Goal: Information Seeking & Learning: Learn about a topic

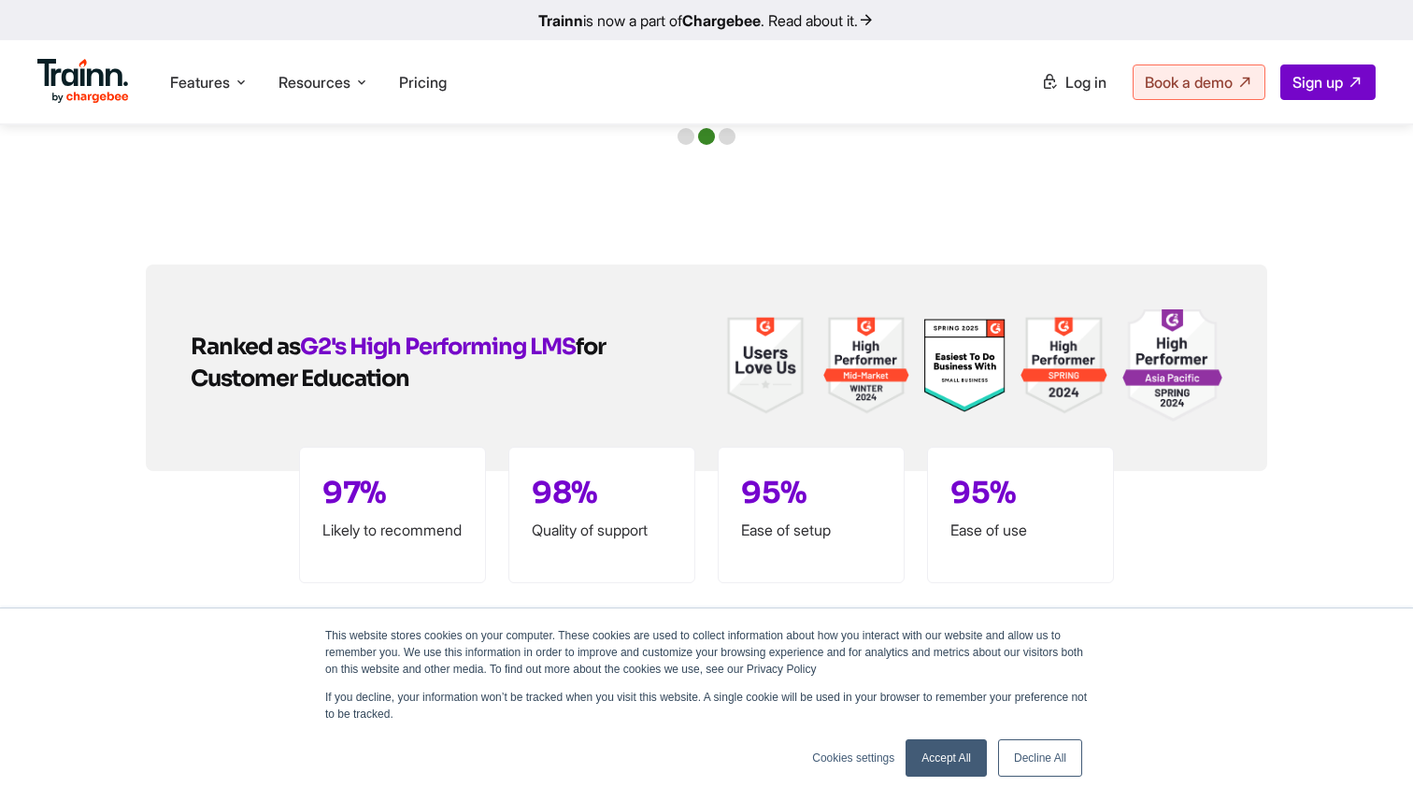
scroll to position [4429, 0]
drag, startPoint x: 124, startPoint y: 261, endPoint x: 658, endPoint y: 429, distance: 559.5
click at [658, 429] on div "Ranked as G2's High Performing LMS for Customer Education 97% Likely to recomme…" at bounding box center [707, 367] width 1346 height 207
click at [499, 348] on h2 "Ranked as G2's High Performing LMS for Customer Education" at bounding box center [415, 363] width 449 height 64
click at [829, 20] on link "Trainn is now a part of Chargebee . Read about it." at bounding box center [706, 20] width 1413 height 40
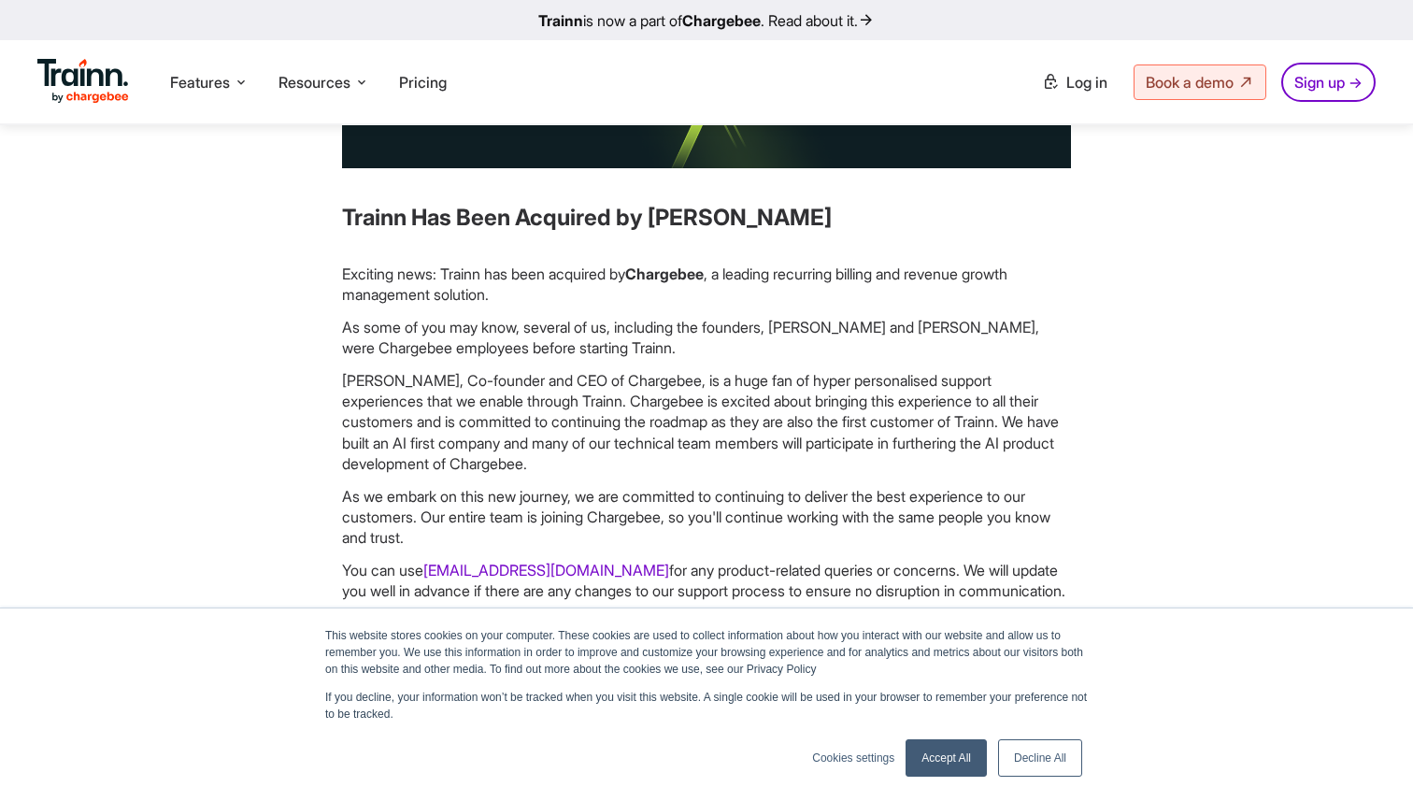
scroll to position [188, 0]
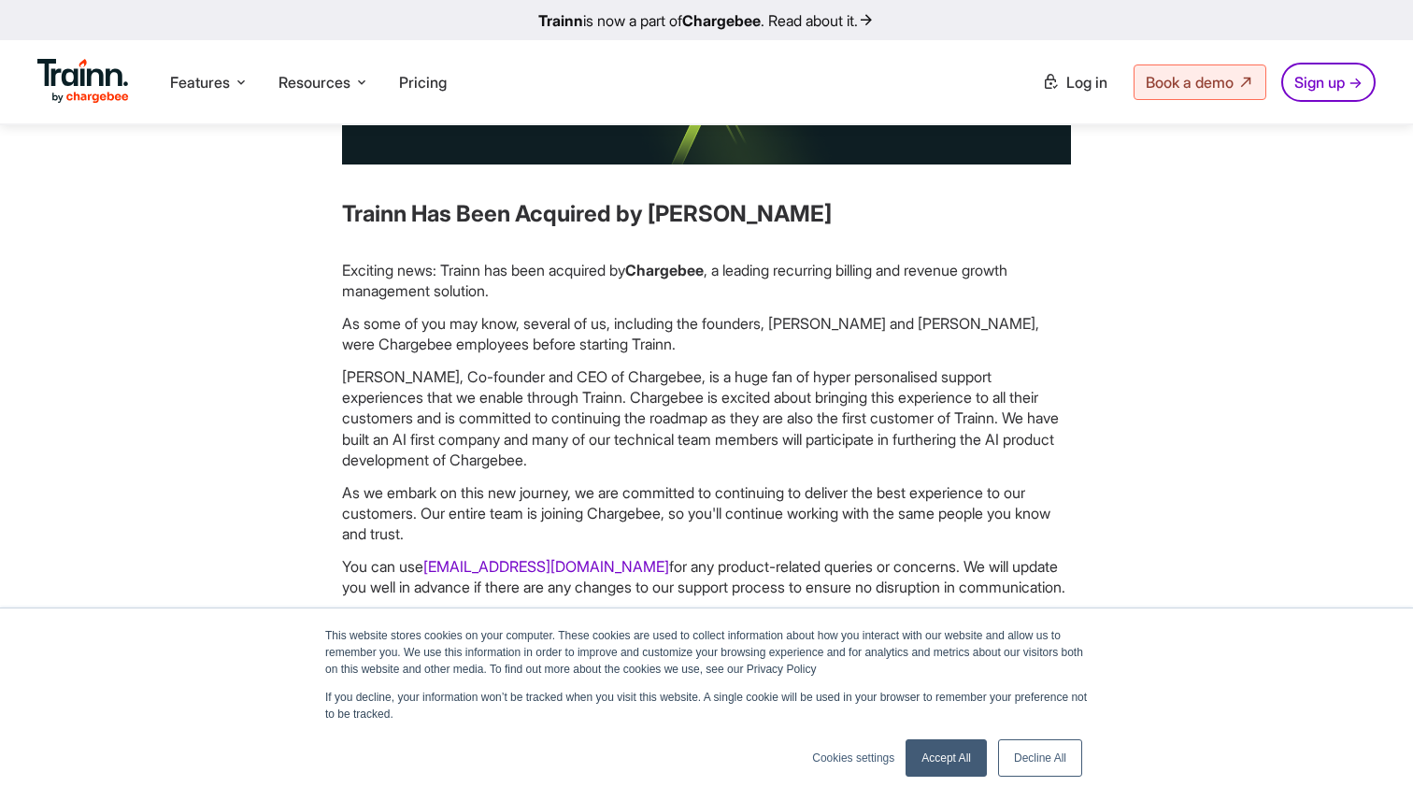
click at [736, 272] on p "Exciting news: Trainn has been acquired by [PERSON_NAME] , a leading recurring …" at bounding box center [706, 281] width 729 height 42
click at [736, 273] on p "Exciting news: Trainn has been acquired by [PERSON_NAME] , a leading recurring …" at bounding box center [706, 281] width 729 height 42
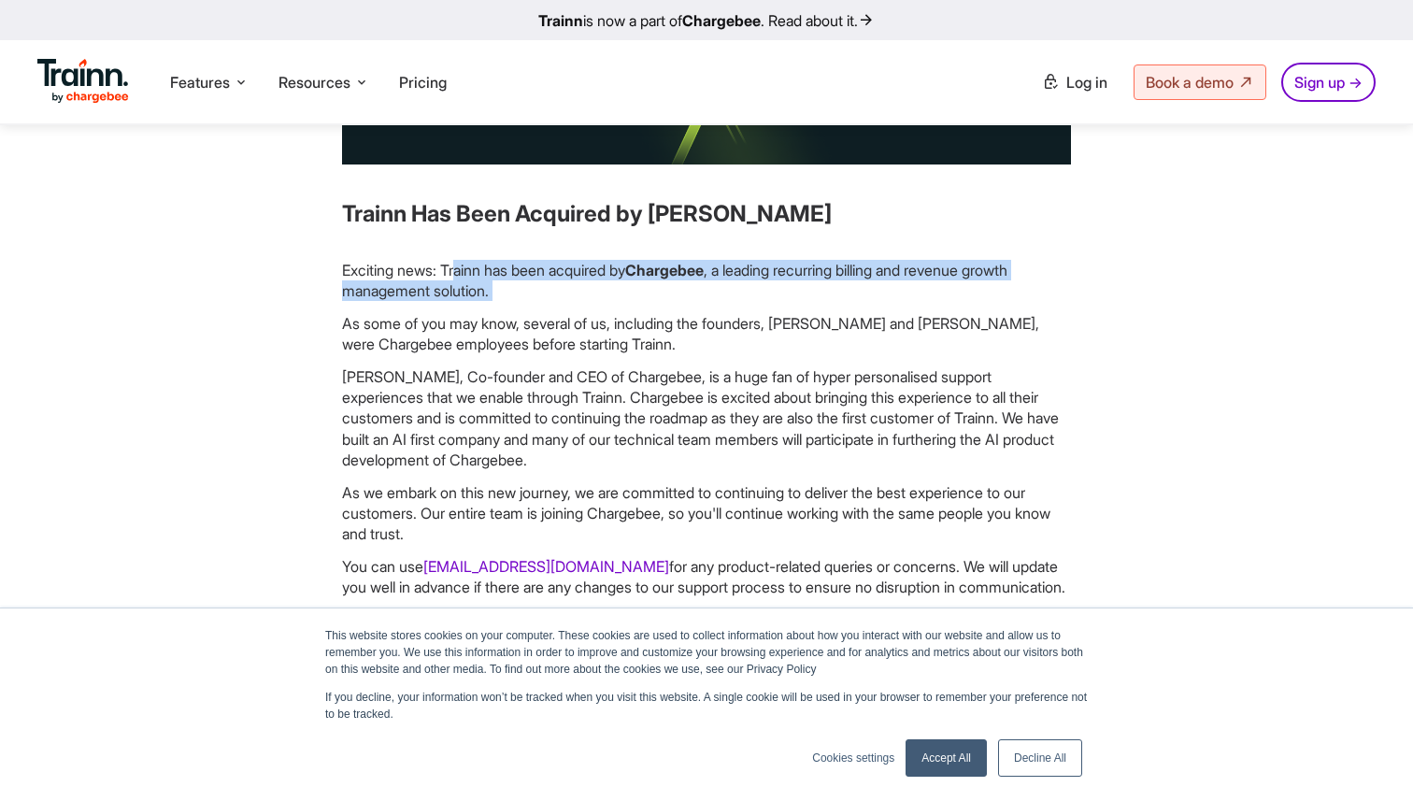
click at [736, 273] on p "Exciting news: Trainn has been acquired by [PERSON_NAME] , a leading recurring …" at bounding box center [706, 281] width 729 height 42
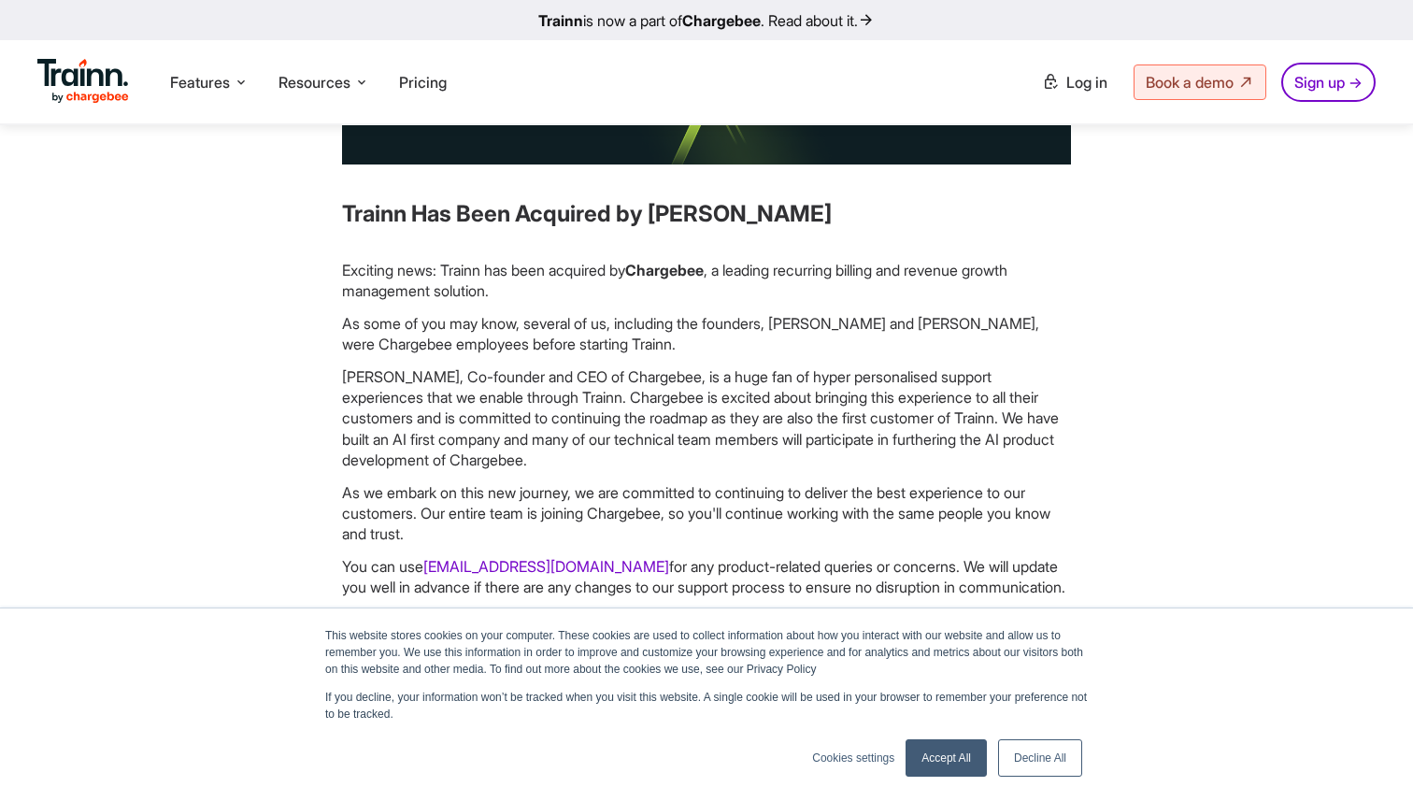
click at [465, 342] on p "As some of you may know, several of us, including the founders, [PERSON_NAME] a…" at bounding box center [706, 334] width 729 height 42
click at [465, 341] on p "As some of you may know, several of us, including the founders, [PERSON_NAME] a…" at bounding box center [706, 334] width 729 height 42
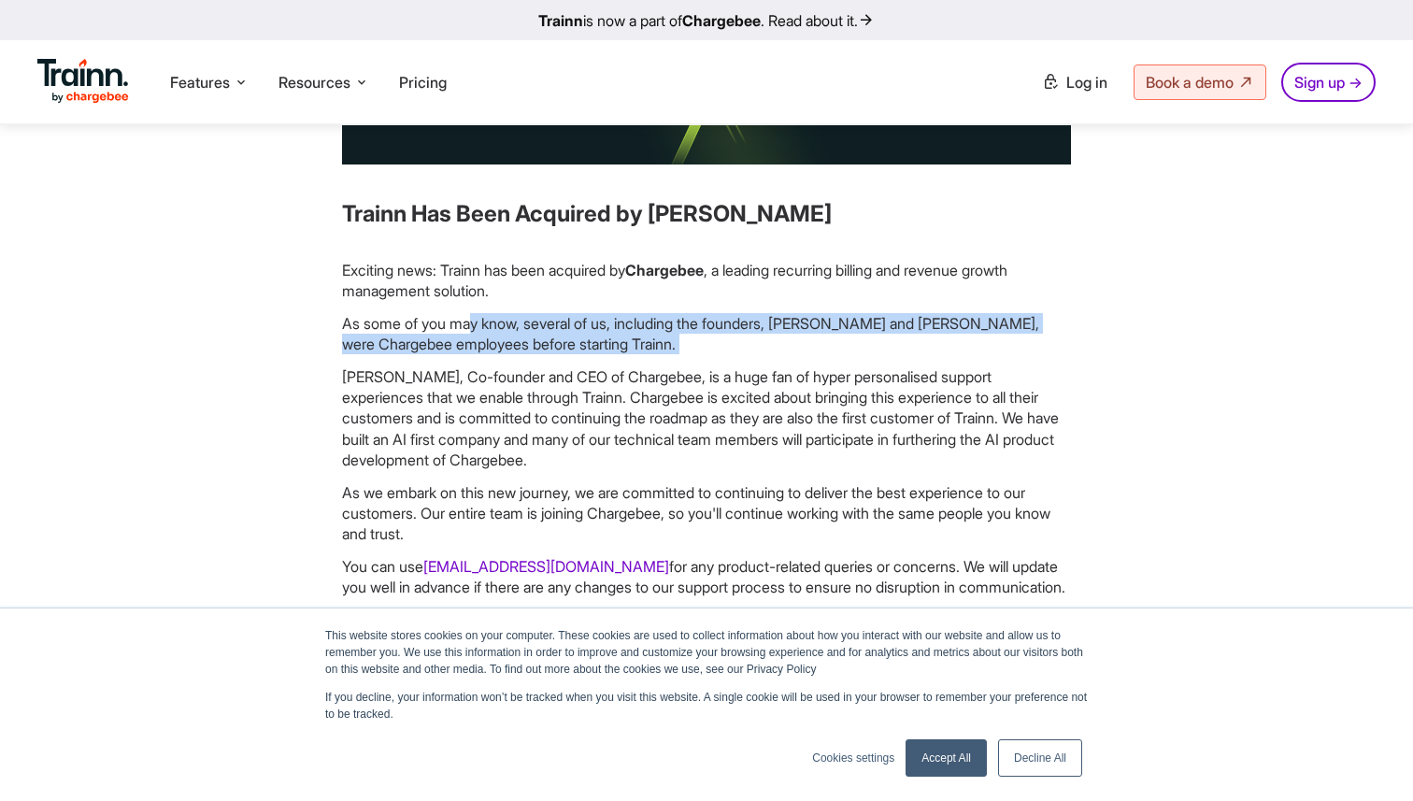
click at [465, 341] on p "As some of you may know, several of us, including the founders, [PERSON_NAME] a…" at bounding box center [706, 334] width 729 height 42
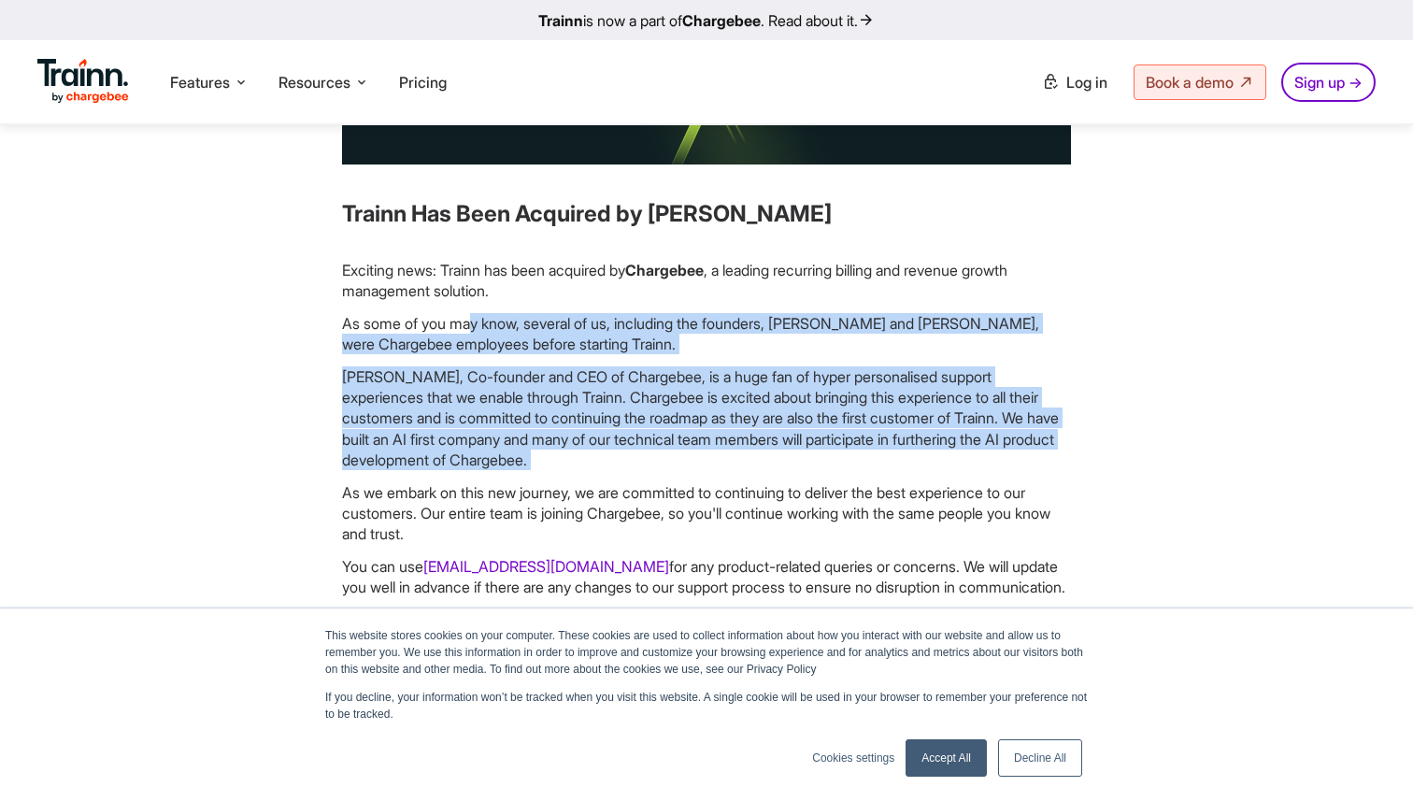
drag, startPoint x: 465, startPoint y: 341, endPoint x: 609, endPoint y: 408, distance: 158.9
click at [609, 408] on div "Exciting news: Trainn has been acquired by [PERSON_NAME] , a leading recurring …" at bounding box center [706, 487] width 729 height 455
click at [609, 408] on p "[PERSON_NAME], Co-founder and CEO of Chargebee, is a huge fan of hyper personal…" at bounding box center [706, 418] width 729 height 105
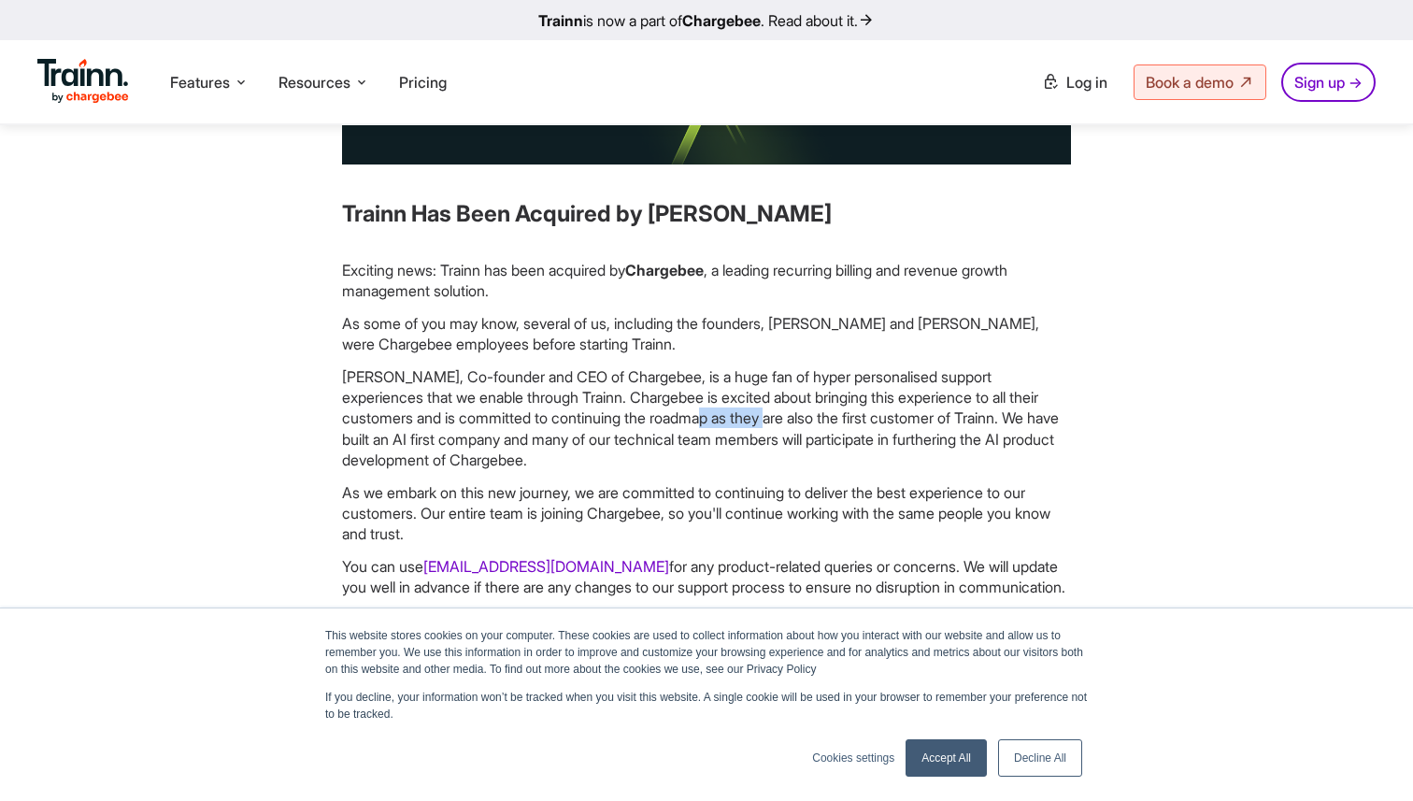
click at [609, 408] on p "[PERSON_NAME], Co-founder and CEO of Chargebee, is a huge fan of hyper personal…" at bounding box center [706, 418] width 729 height 105
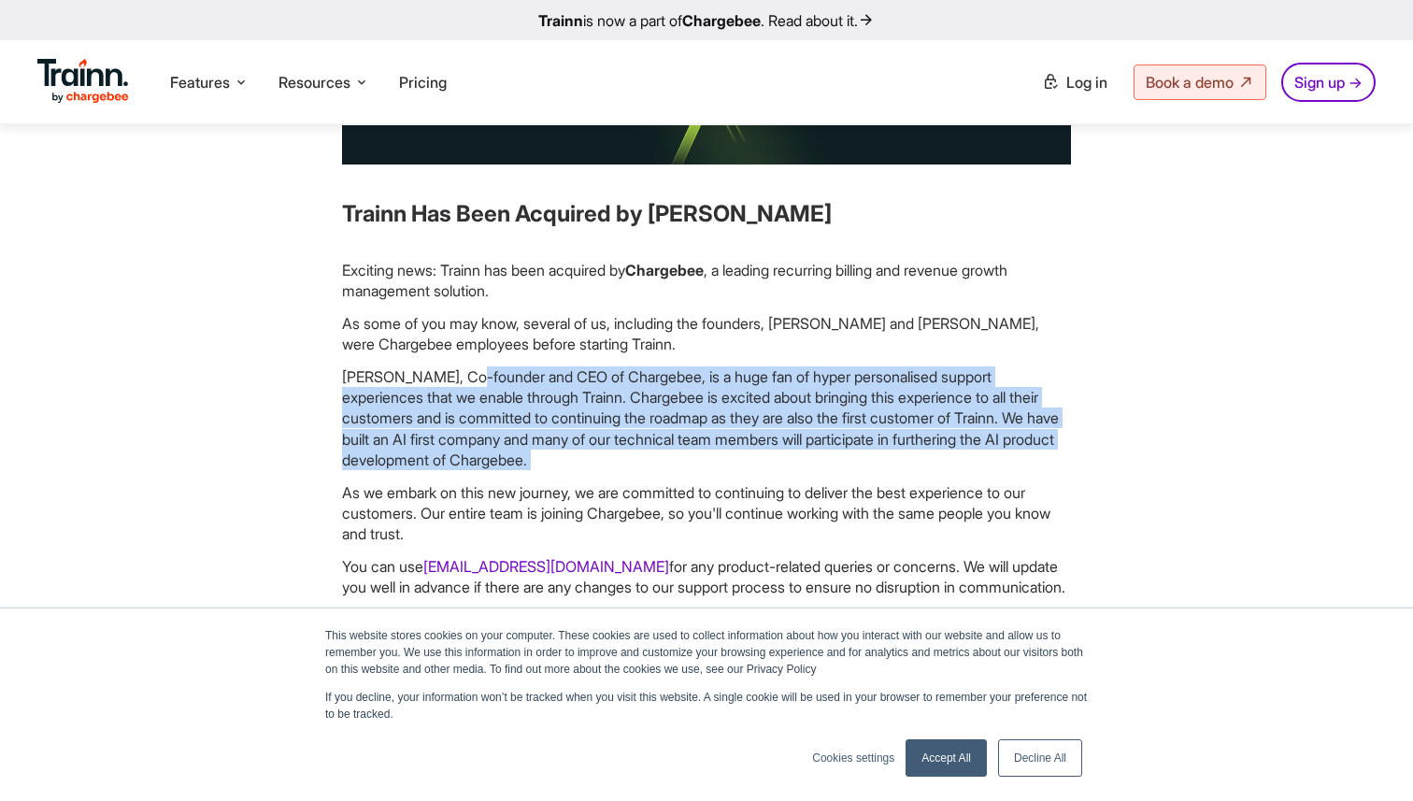
click at [609, 408] on p "[PERSON_NAME], Co-founder and CEO of Chargebee, is a huge fan of hyper personal…" at bounding box center [706, 418] width 729 height 105
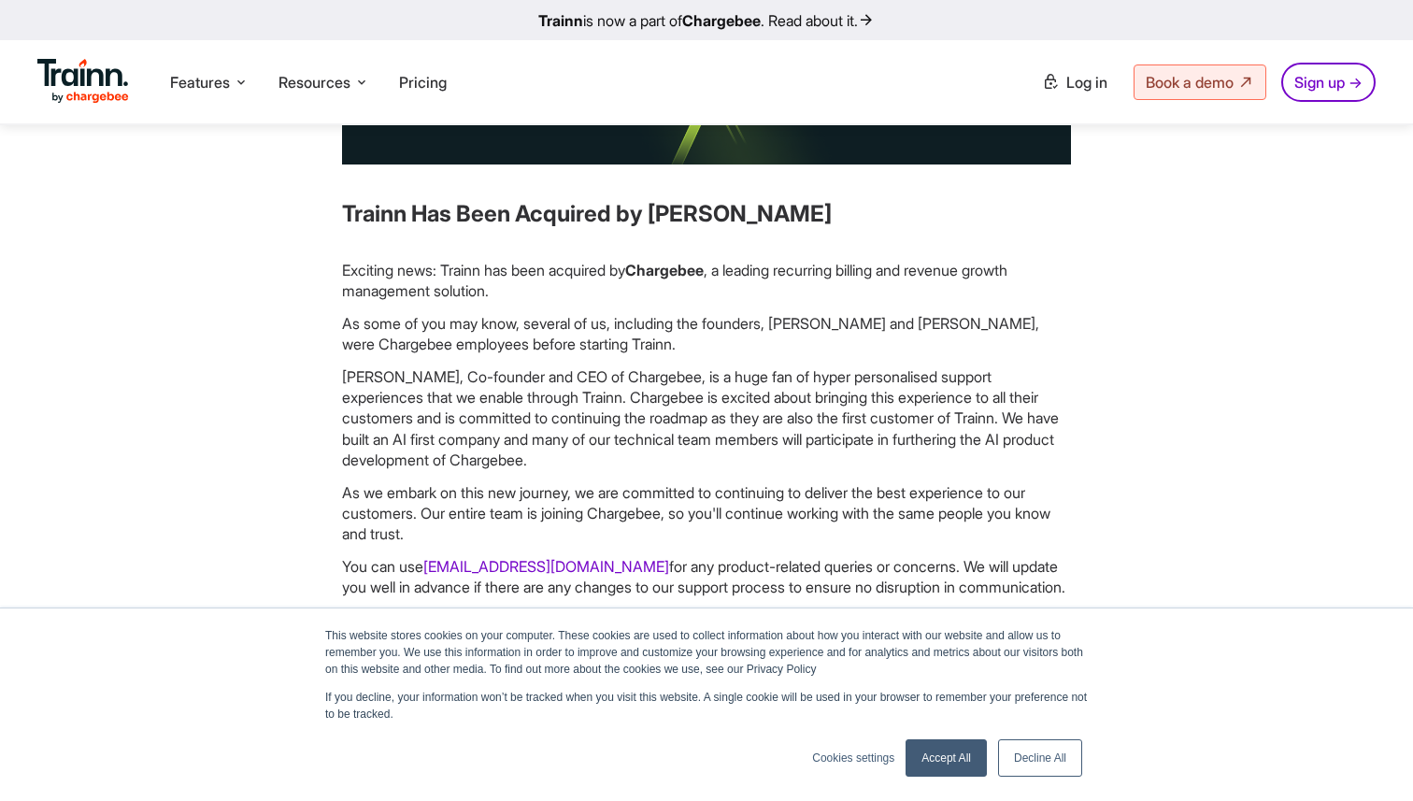
click at [346, 340] on p "As some of you may know, several of us, including the founders, [PERSON_NAME] a…" at bounding box center [706, 334] width 729 height 42
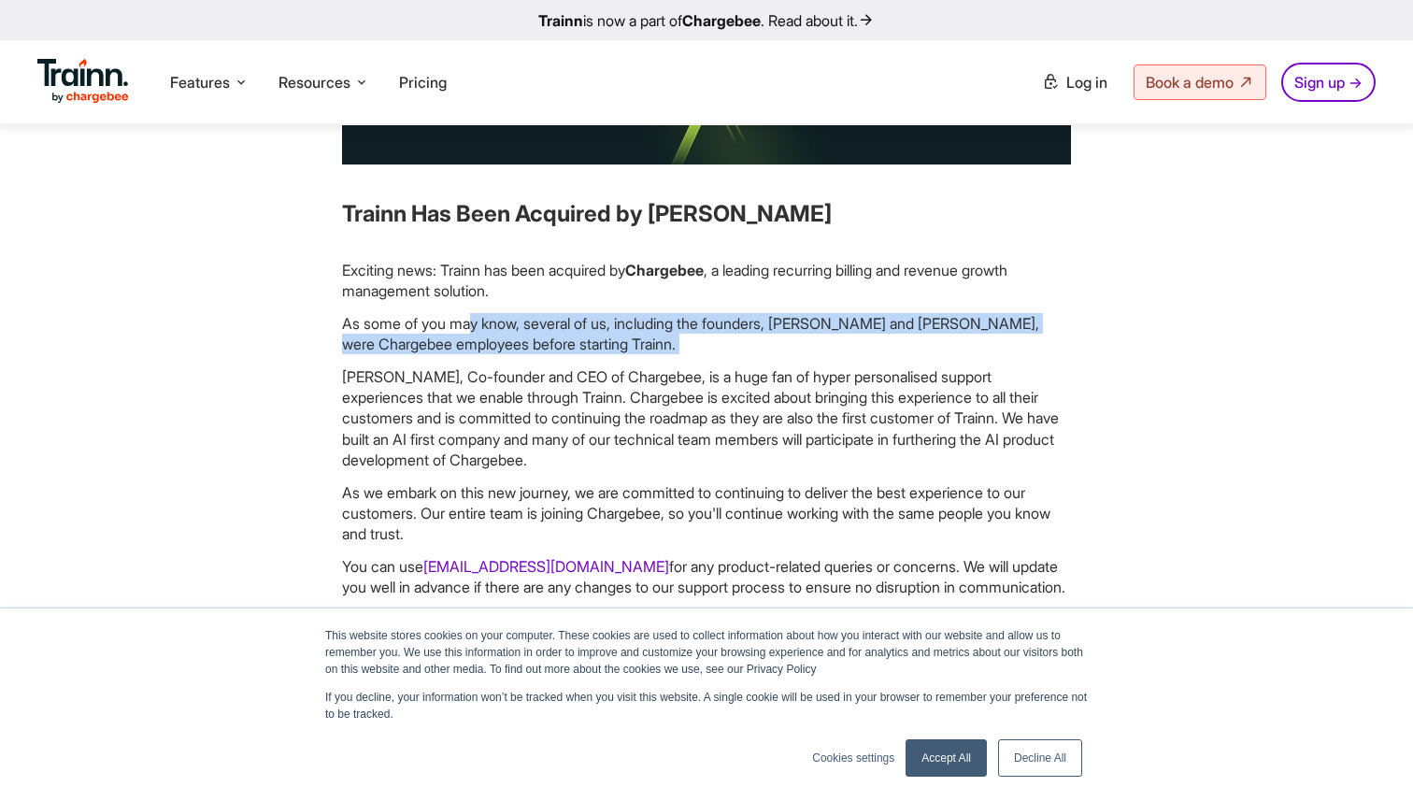
click at [346, 340] on p "As some of you may know, several of us, including the founders, [PERSON_NAME] a…" at bounding box center [706, 334] width 729 height 42
click at [343, 334] on p "As some of you may know, several of us, including the founders, [PERSON_NAME] a…" at bounding box center [706, 334] width 729 height 42
click at [340, 327] on div "Trainn Has Been Acquired by [PERSON_NAME] Exciting news: Trainn has been acquir…" at bounding box center [706, 371] width 968 height 718
drag, startPoint x: 340, startPoint y: 327, endPoint x: 828, endPoint y: 330, distance: 487.9
click at [828, 330] on div "Trainn Has Been Acquired by [PERSON_NAME] Exciting news: Trainn has been acquir…" at bounding box center [706, 371] width 968 height 718
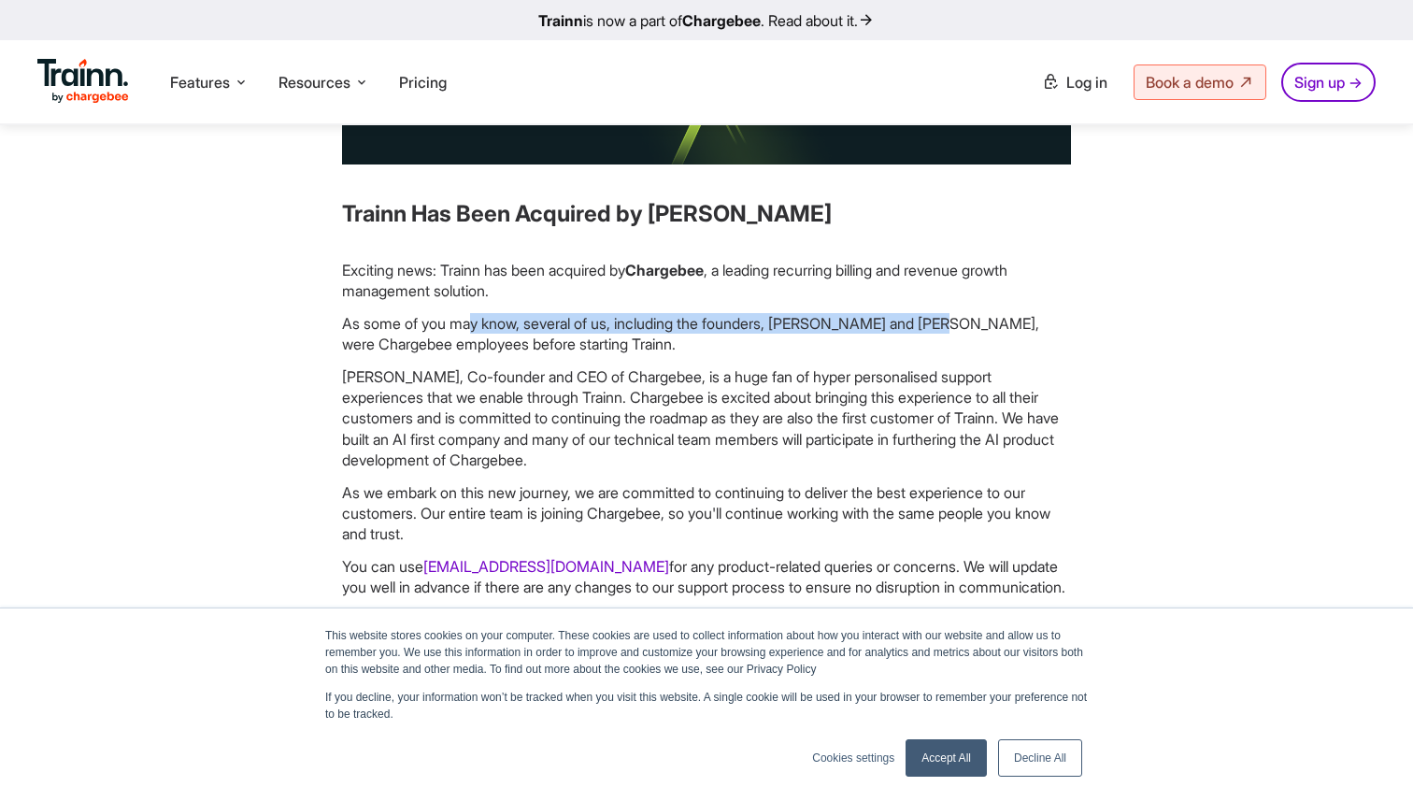
click at [828, 330] on p "As some of you may know, several of us, including the founders, [PERSON_NAME] a…" at bounding box center [706, 334] width 729 height 42
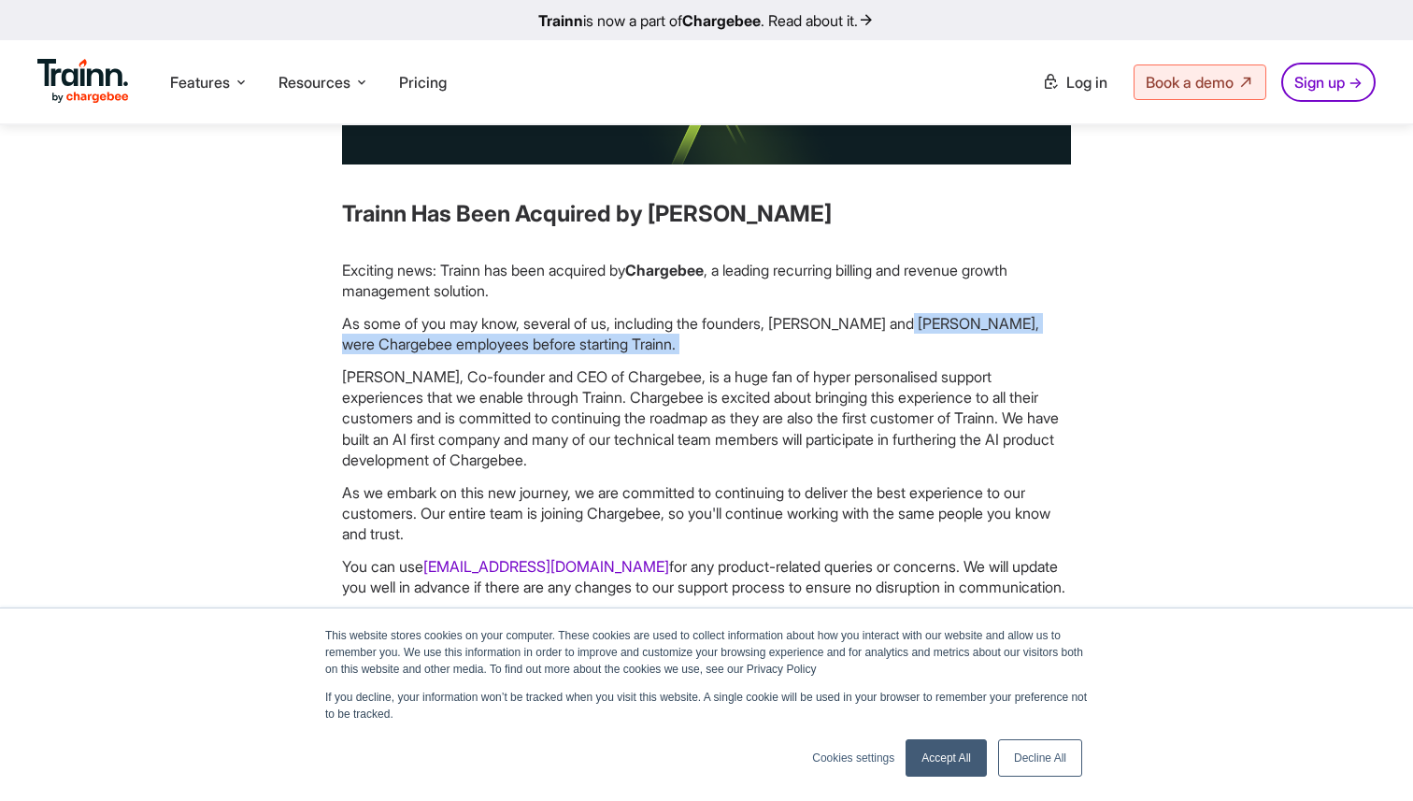
drag, startPoint x: 828, startPoint y: 330, endPoint x: 640, endPoint y: 350, distance: 189.0
click at [640, 350] on p "As some of you may know, several of us, including the founders, [PERSON_NAME] a…" at bounding box center [706, 334] width 729 height 42
click at [348, 384] on p "[PERSON_NAME], Co-founder and CEO of Chargebee, is a huge fan of hyper personal…" at bounding box center [706, 418] width 729 height 105
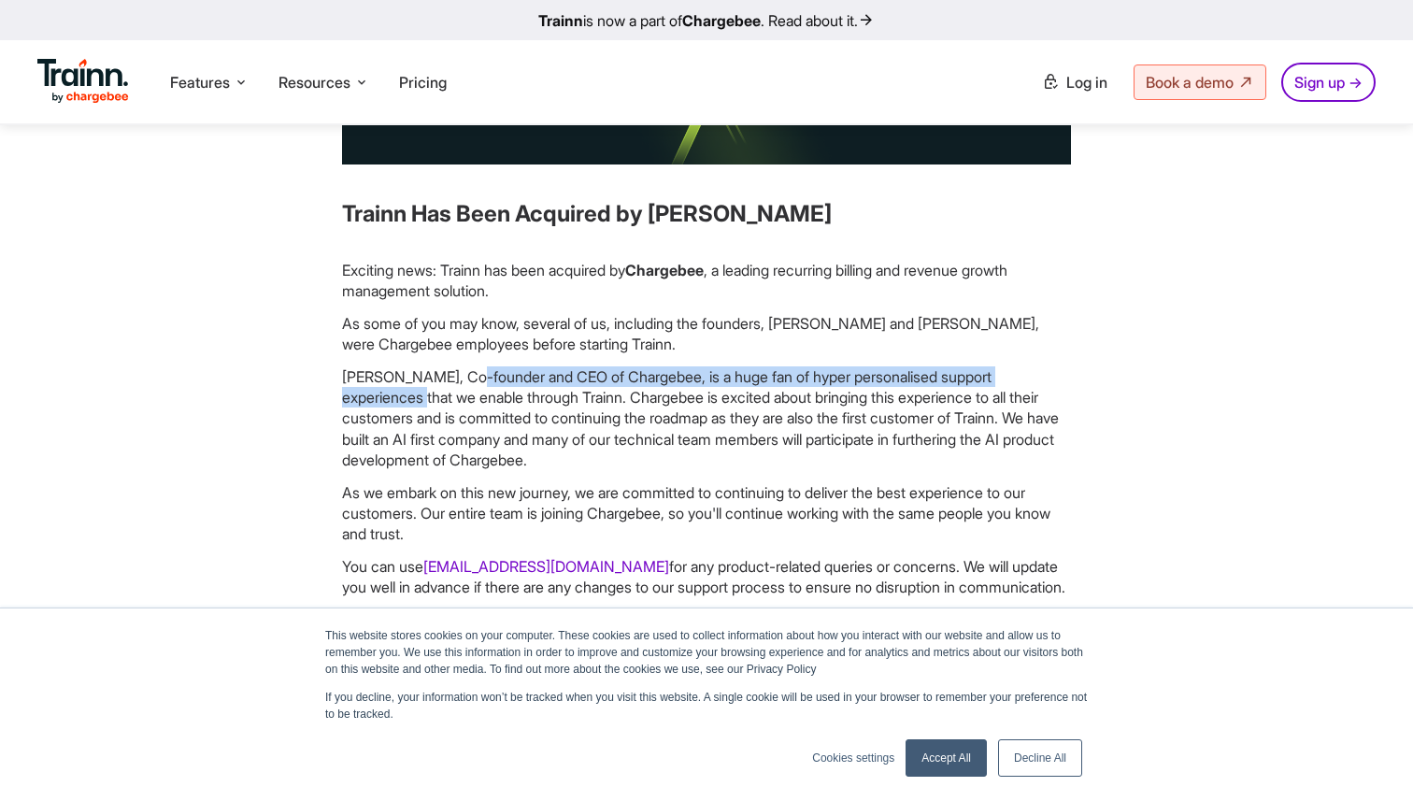
drag, startPoint x: 348, startPoint y: 384, endPoint x: 894, endPoint y: 374, distance: 546.8
click at [894, 373] on p "[PERSON_NAME], Co-founder and CEO of Chargebee, is a huge fan of hyper personal…" at bounding box center [706, 418] width 729 height 105
click at [894, 374] on p "[PERSON_NAME], Co-founder and CEO of Chargebee, is a huge fan of hyper personal…" at bounding box center [706, 418] width 729 height 105
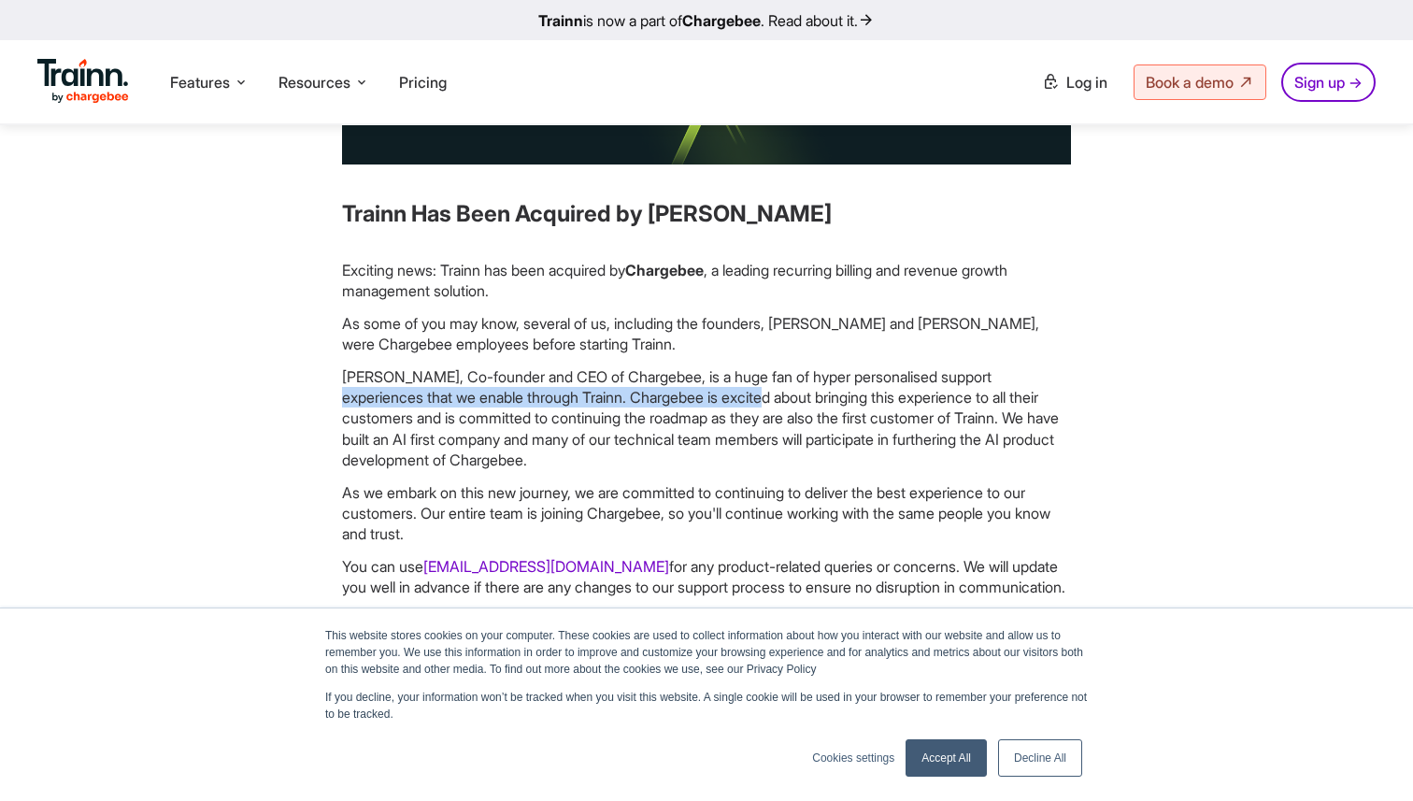
drag, startPoint x: 894, startPoint y: 374, endPoint x: 633, endPoint y: 397, distance: 262.7
click at [633, 396] on p "[PERSON_NAME], Co-founder and CEO of Chargebee, is a huge fan of hyper personal…" at bounding box center [706, 418] width 729 height 105
click at [687, 396] on p "[PERSON_NAME], Co-founder and CEO of Chargebee, is a huge fan of hyper personal…" at bounding box center [706, 418] width 729 height 105
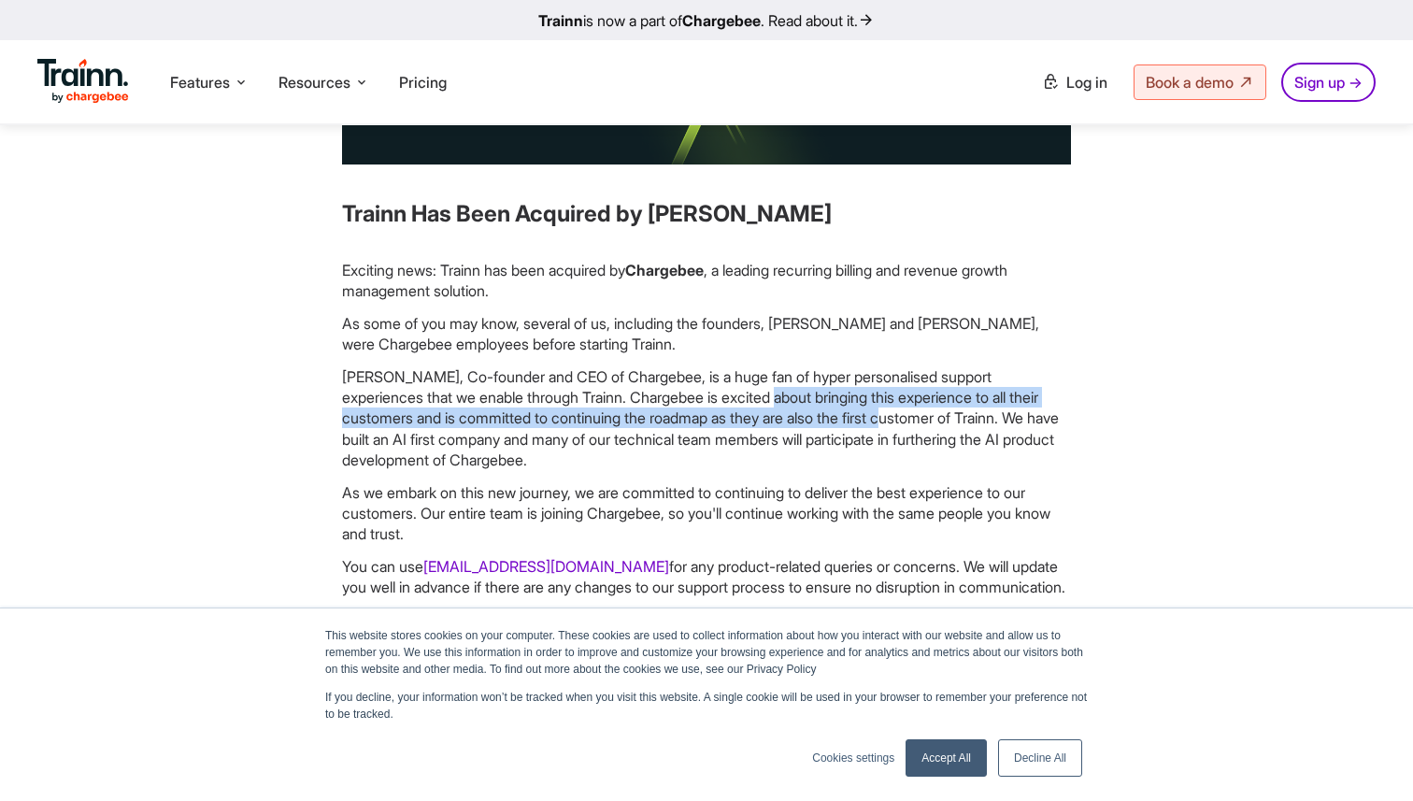
drag, startPoint x: 687, startPoint y: 396, endPoint x: 797, endPoint y: 422, distance: 113.3
click at [797, 422] on p "[PERSON_NAME], Co-founder and CEO of Chargebee, is a huge fan of hyper personal…" at bounding box center [706, 418] width 729 height 105
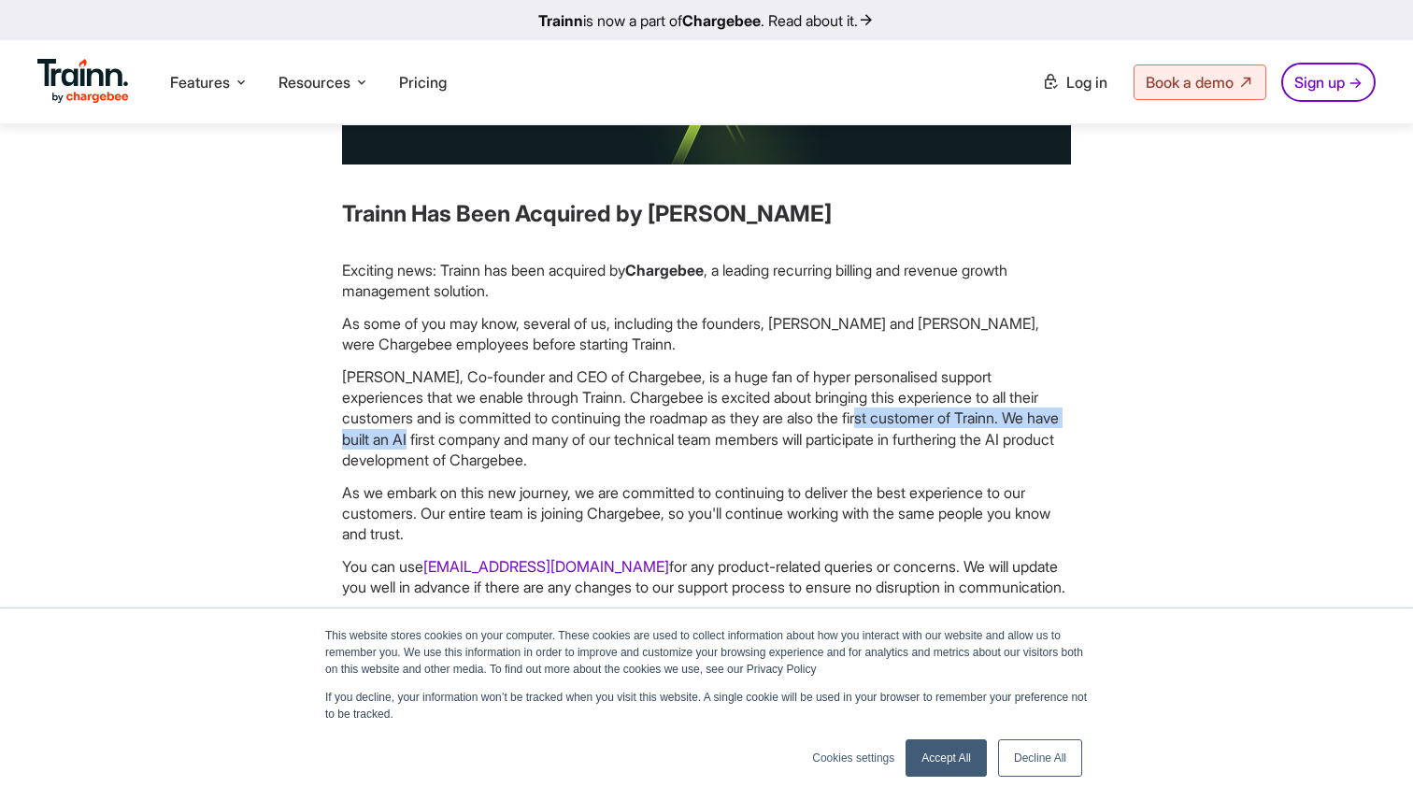
drag, startPoint x: 797, startPoint y: 422, endPoint x: 371, endPoint y: 436, distance: 426.4
click at [371, 436] on p "[PERSON_NAME], Co-founder and CEO of Chargebee, is a huge fan of hyper personal…" at bounding box center [706, 418] width 729 height 105
click at [381, 436] on p "[PERSON_NAME], Co-founder and CEO of Chargebee, is a huge fan of hyper personal…" at bounding box center [706, 418] width 729 height 105
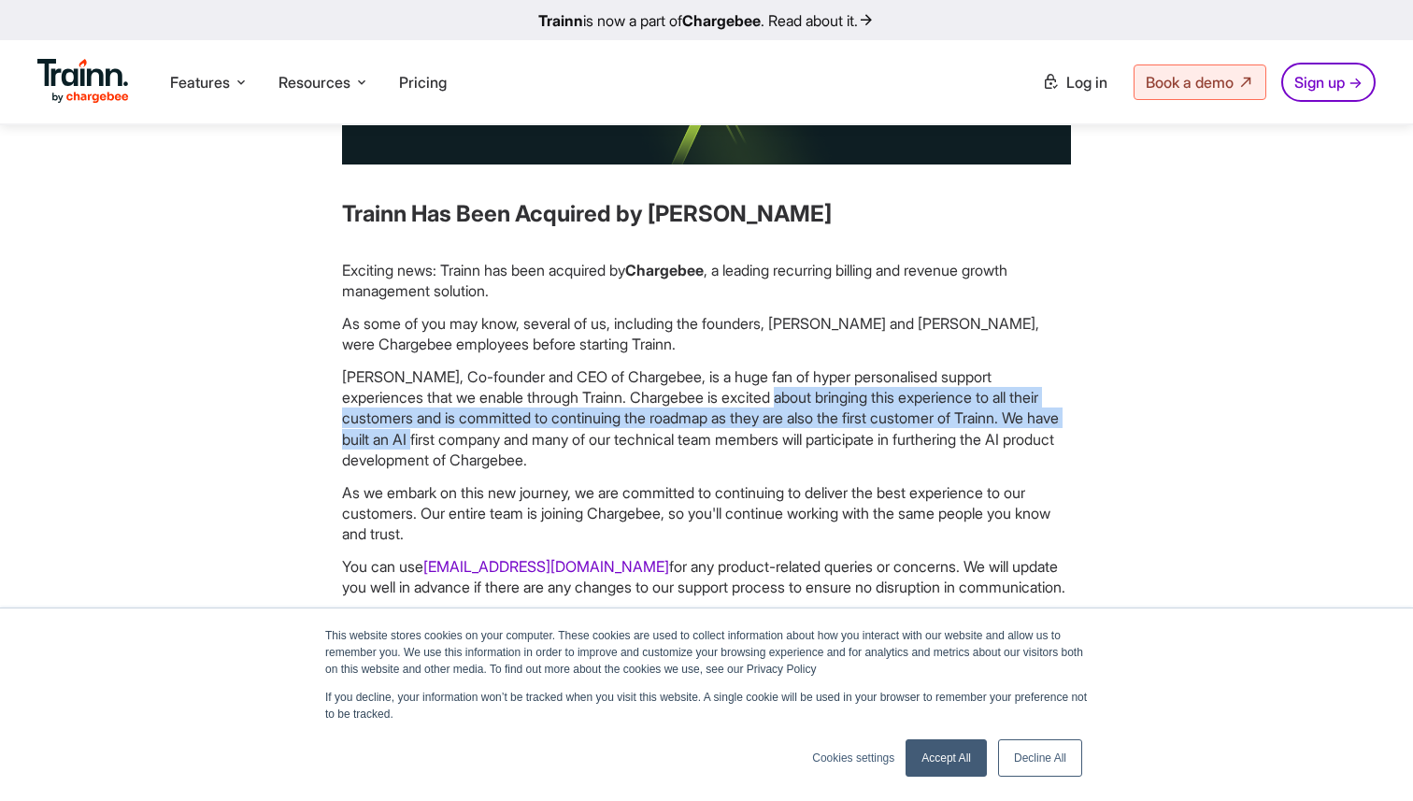
drag, startPoint x: 381, startPoint y: 436, endPoint x: 676, endPoint y: 403, distance: 296.3
click at [676, 403] on p "[PERSON_NAME], Co-founder and CEO of Chargebee, is a huge fan of hyper personal…" at bounding box center [706, 418] width 729 height 105
drag, startPoint x: 676, startPoint y: 403, endPoint x: 382, endPoint y: 443, distance: 296.2
click at [382, 443] on p "[PERSON_NAME], Co-founder and CEO of Chargebee, is a huge fan of hyper personal…" at bounding box center [706, 418] width 729 height 105
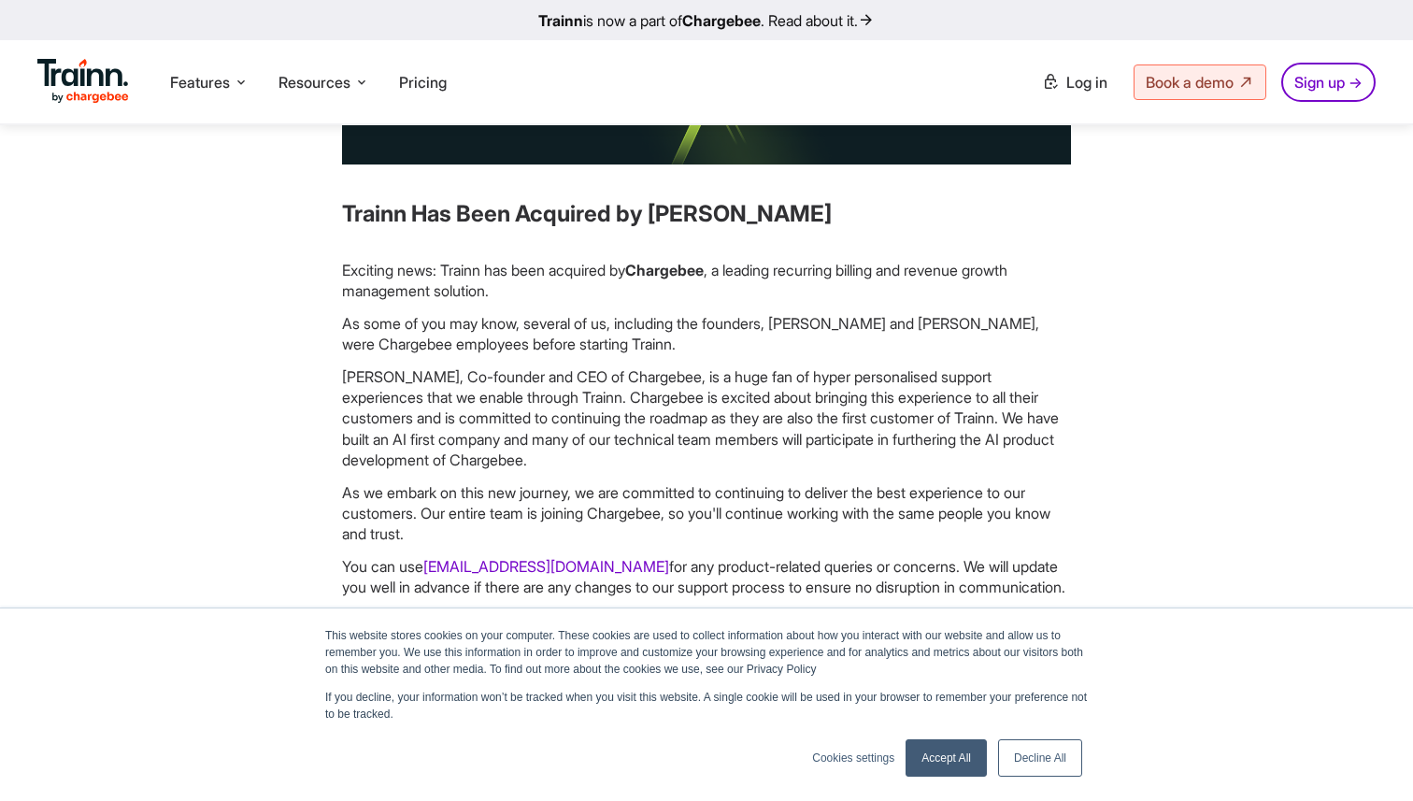
click at [404, 441] on p "[PERSON_NAME], Co-founder and CEO of Chargebee, is a huge fan of hyper personal…" at bounding box center [706, 418] width 729 height 105
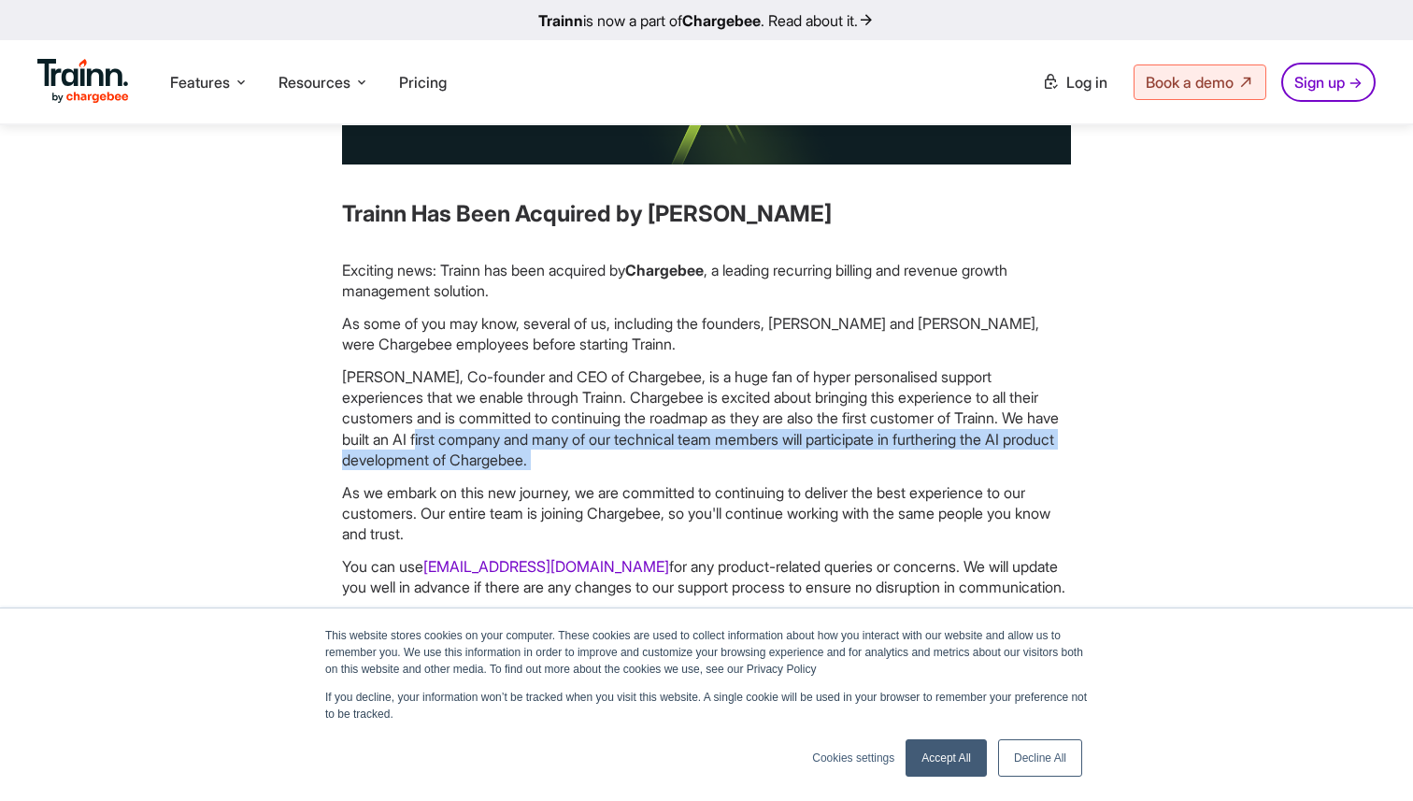
drag, startPoint x: 405, startPoint y: 441, endPoint x: 836, endPoint y: 455, distance: 431.1
click at [844, 454] on p "[PERSON_NAME], Co-founder and CEO of Chargebee, is a huge fan of hyper personal…" at bounding box center [706, 418] width 729 height 105
click at [836, 455] on p "[PERSON_NAME], Co-founder and CEO of Chargebee, is a huge fan of hyper personal…" at bounding box center [706, 418] width 729 height 105
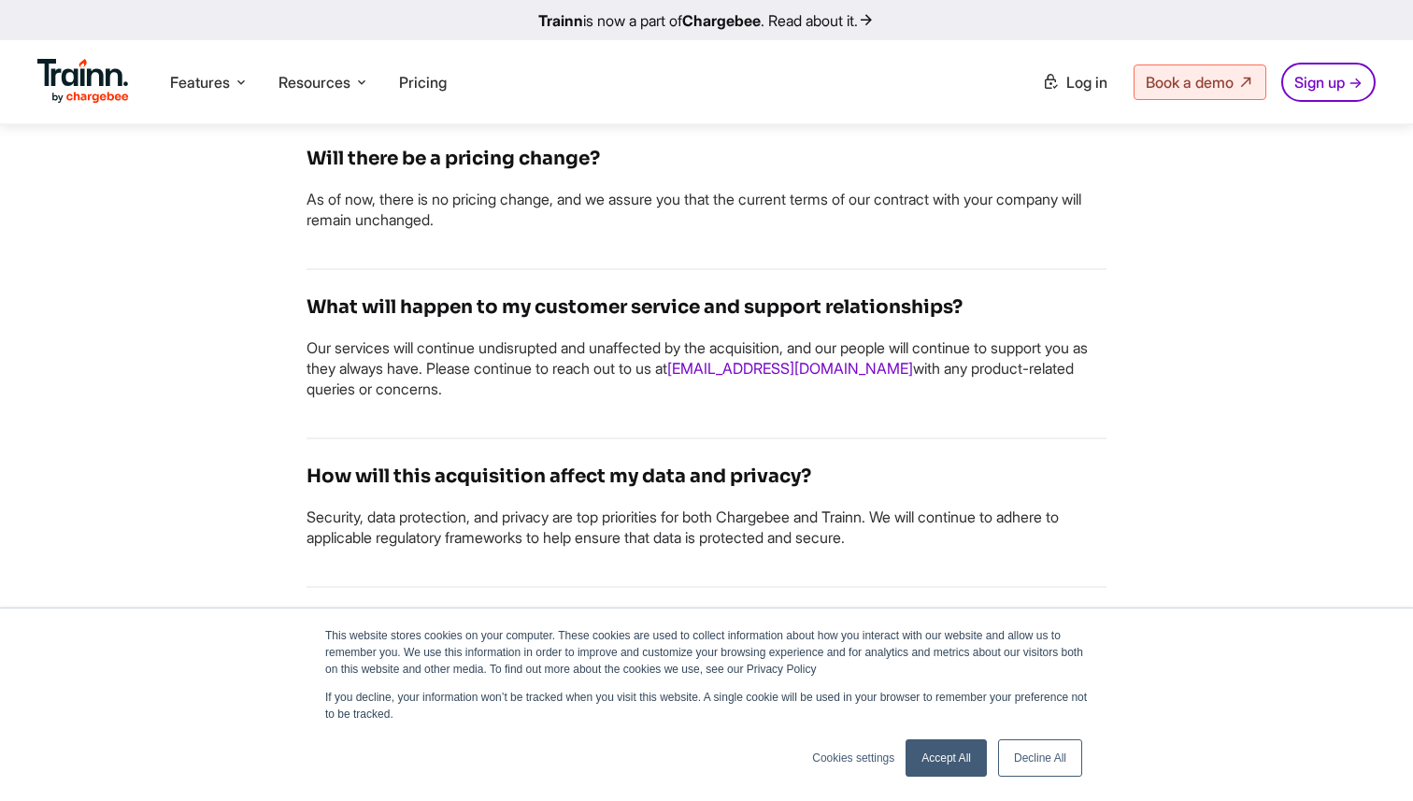
scroll to position [1668, 0]
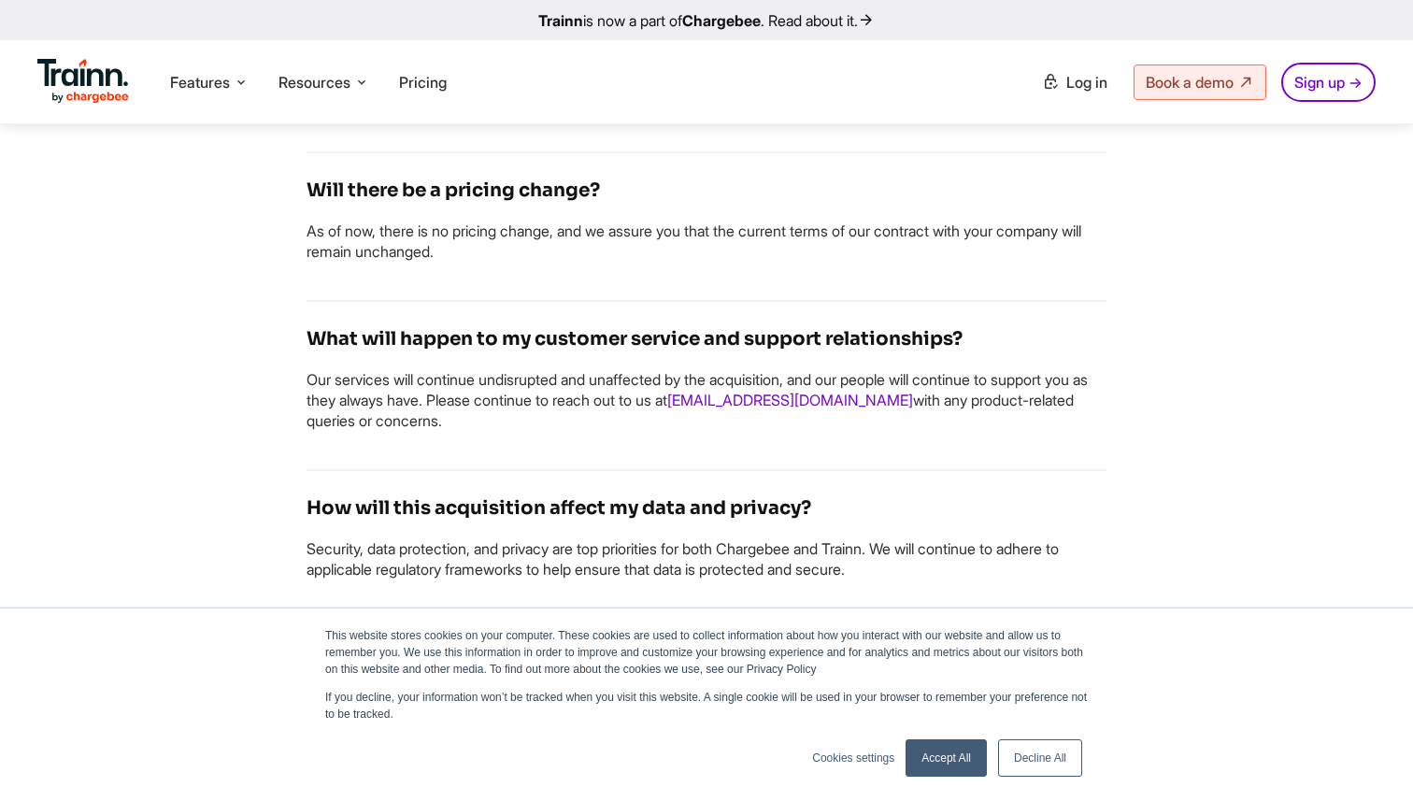
click at [568, 354] on h4 "What will happen to my customer service and support relationships?" at bounding box center [707, 339] width 800 height 30
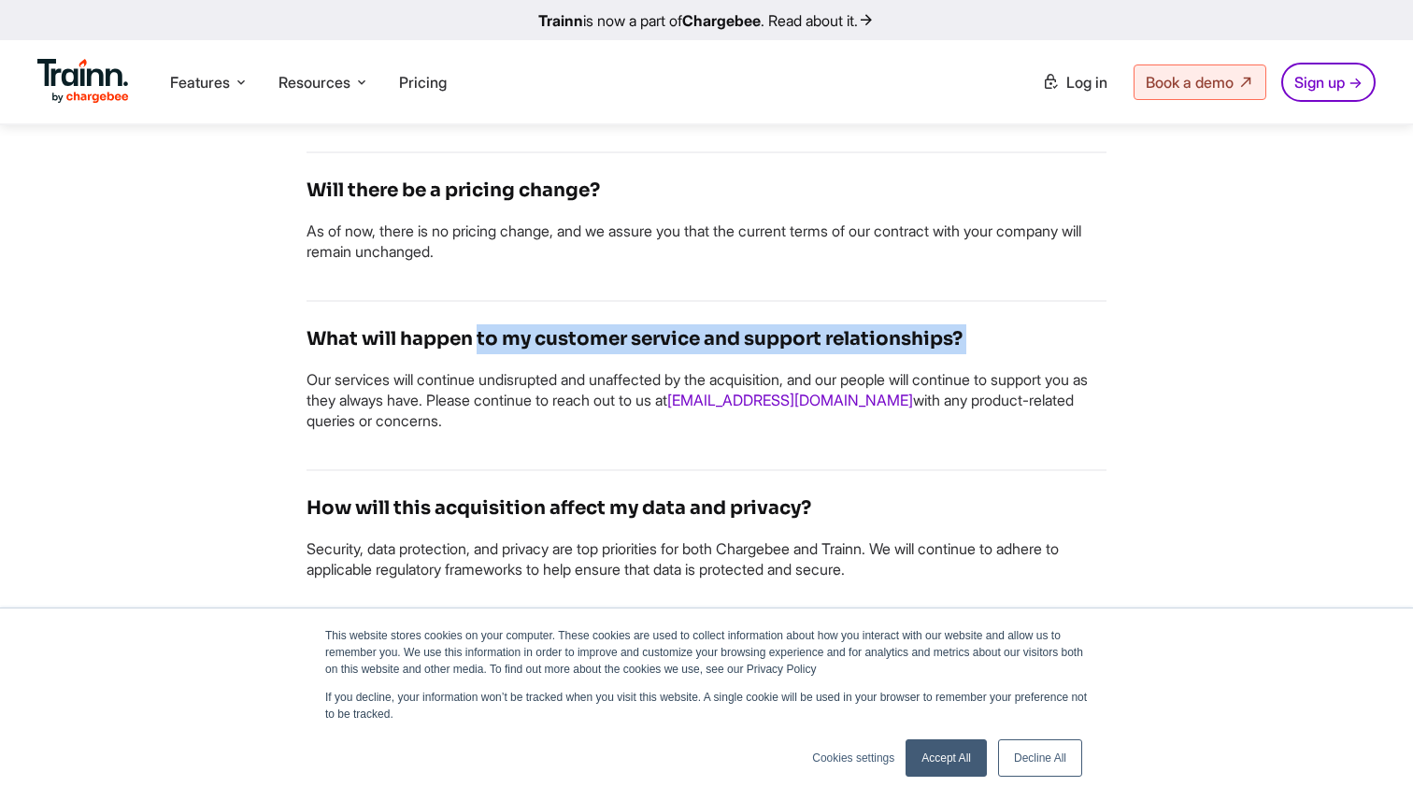
click at [568, 354] on h4 "What will happen to my customer service and support relationships?" at bounding box center [707, 339] width 800 height 30
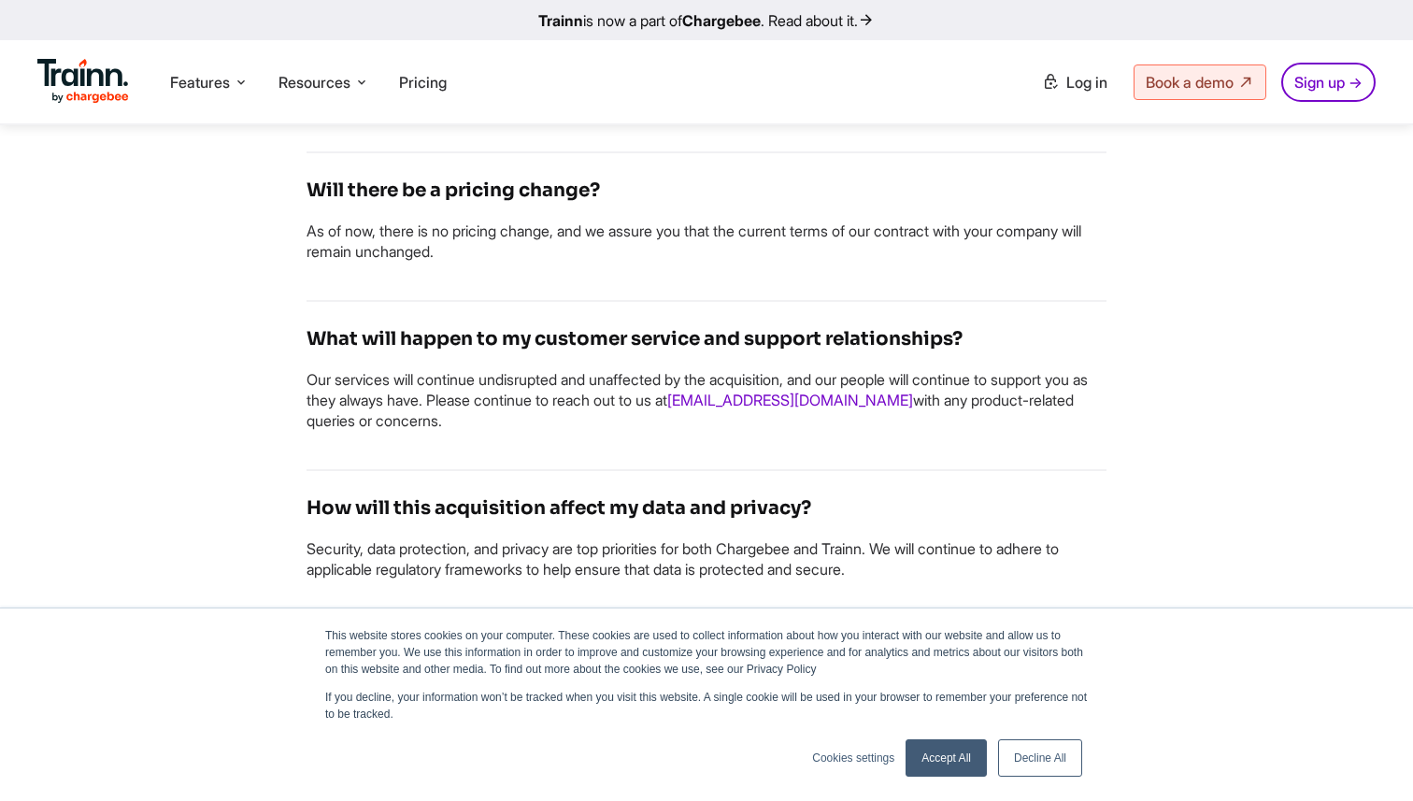
click at [655, 354] on h4 "What will happen to my customer service and support relationships?" at bounding box center [707, 339] width 800 height 30
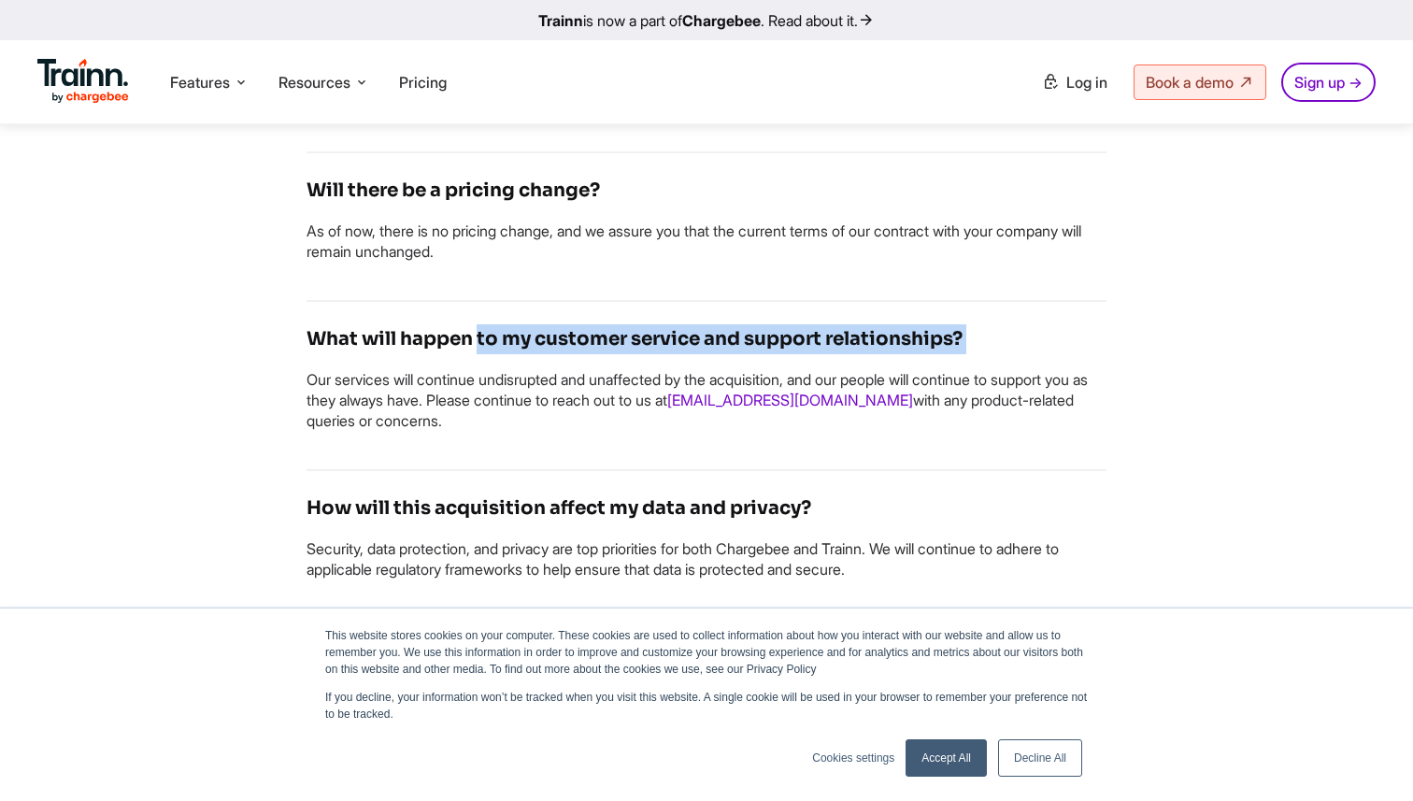
click at [655, 354] on h4 "What will happen to my customer service and support relationships?" at bounding box center [707, 339] width 800 height 30
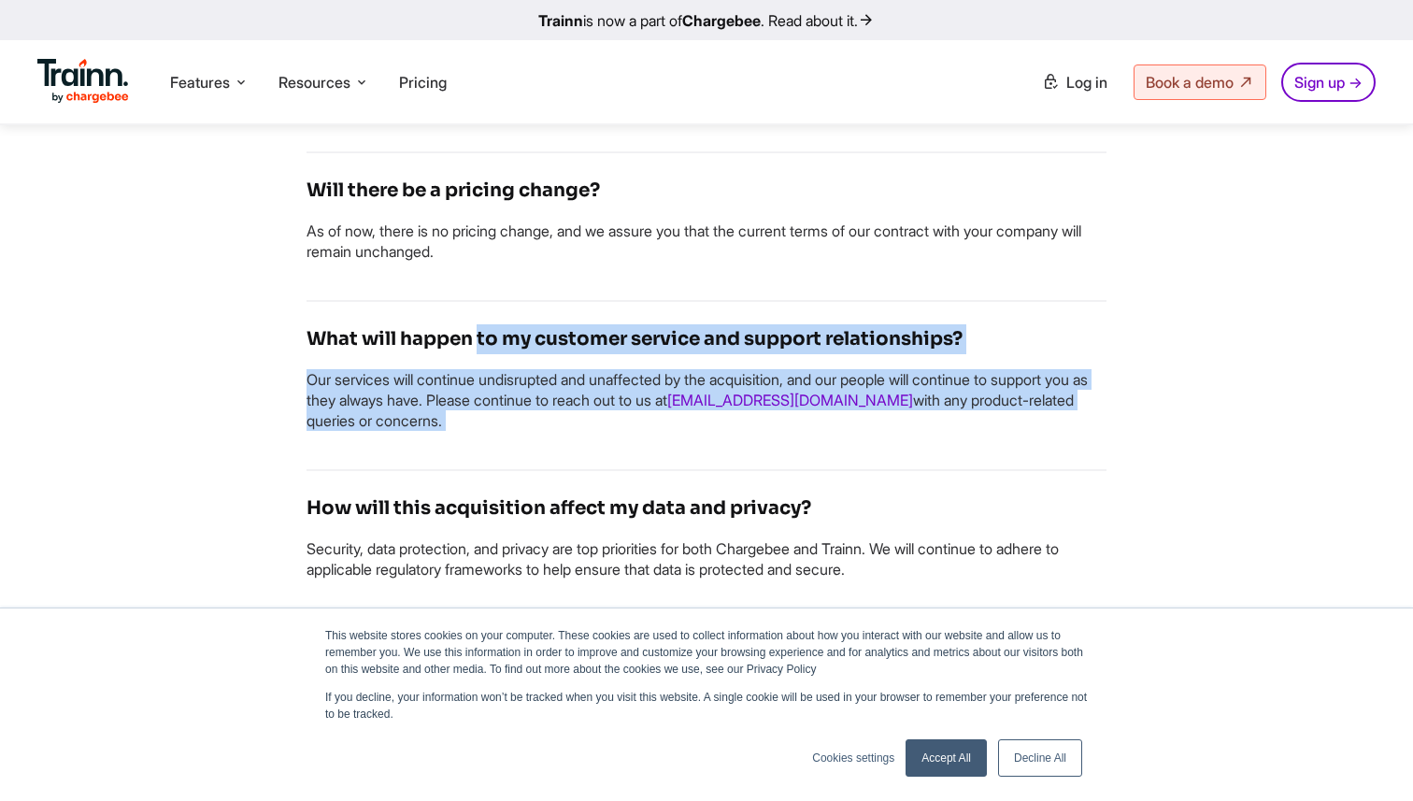
drag, startPoint x: 655, startPoint y: 359, endPoint x: 651, endPoint y: 428, distance: 69.3
click at [651, 429] on div "What will happen to my customer service and support relationships? Our services…" at bounding box center [707, 386] width 800 height 169
click at [651, 428] on p "Our services will continue undisrupted and unaffected by the acquisition, and o…" at bounding box center [707, 400] width 800 height 63
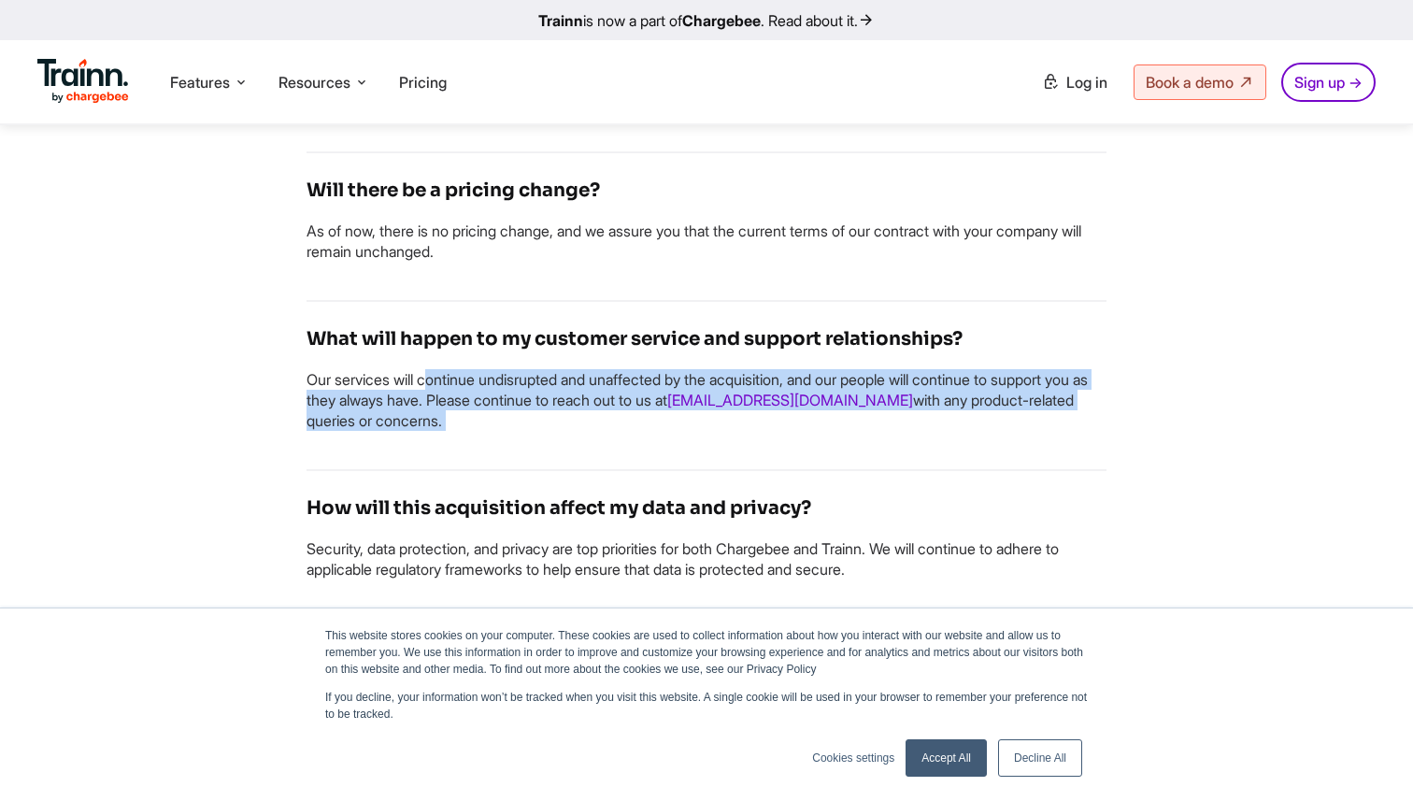
click at [651, 428] on p "Our services will continue undisrupted and unaffected by the acquisition, and o…" at bounding box center [707, 400] width 800 height 63
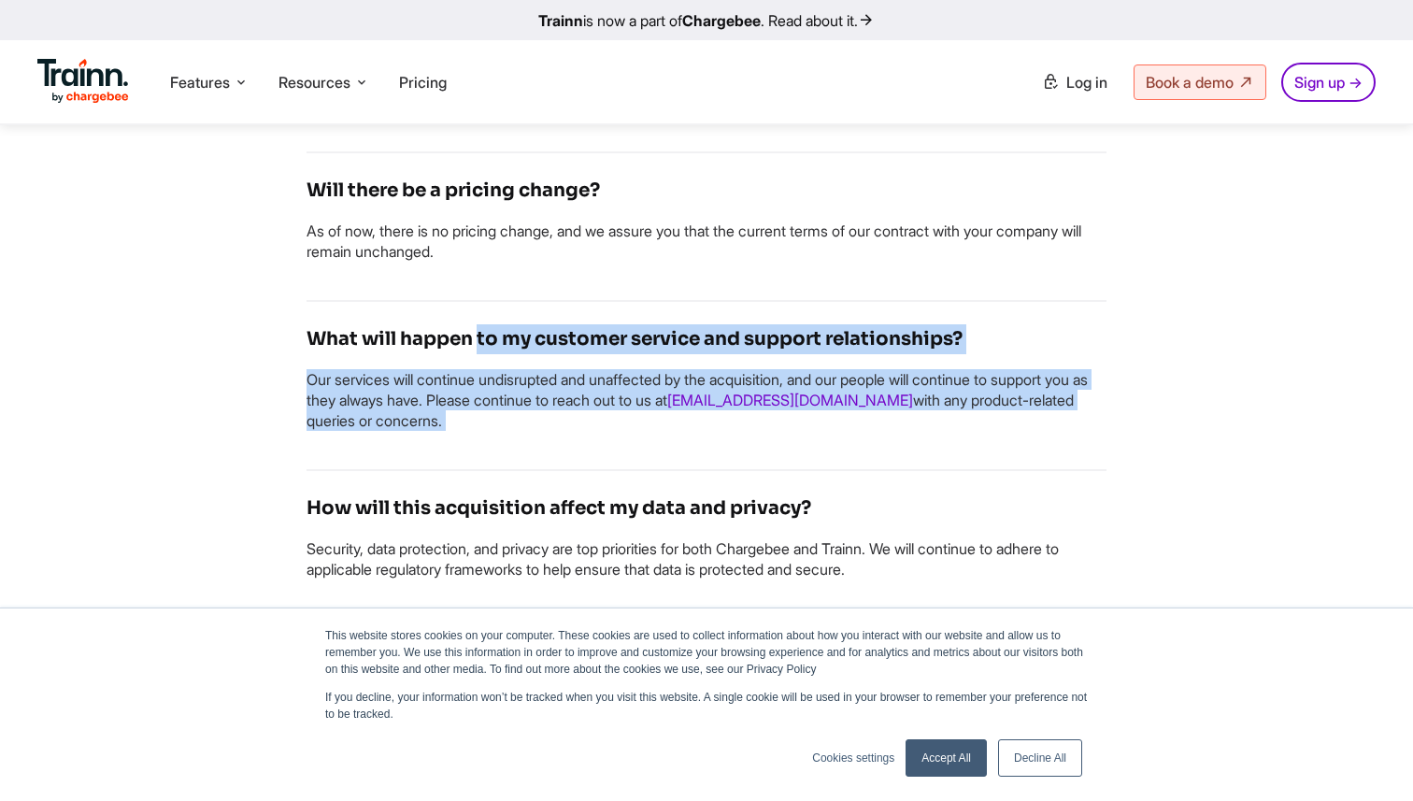
drag, startPoint x: 651, startPoint y: 428, endPoint x: 524, endPoint y: 364, distance: 142.5
click at [524, 364] on div "What will happen to my customer service and support relationships? Our services…" at bounding box center [707, 386] width 800 height 169
click at [524, 354] on h4 "What will happen to my customer service and support relationships?" at bounding box center [707, 339] width 800 height 30
